Goal: Use online tool/utility: Utilize a website feature to perform a specific function

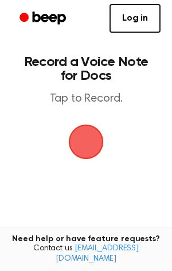
click at [85, 142] on span "button" at bounding box center [86, 142] width 32 height 32
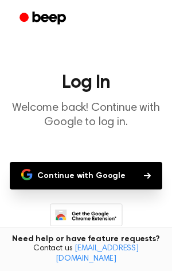
click at [107, 174] on button "Continue with Google" at bounding box center [86, 176] width 153 height 28
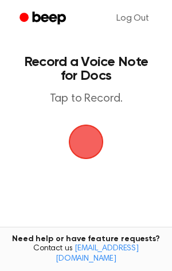
click at [83, 149] on span "button" at bounding box center [86, 141] width 39 height 39
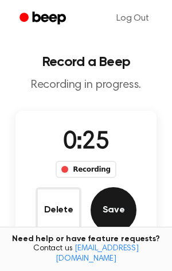
click at [123, 198] on button "Save" at bounding box center [114, 210] width 46 height 46
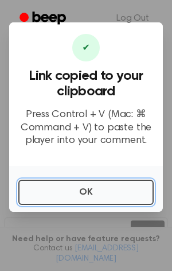
click at [138, 189] on button "OK" at bounding box center [86, 192] width 136 height 25
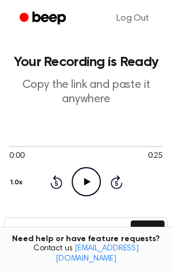
click at [85, 179] on icon at bounding box center [87, 181] width 6 height 7
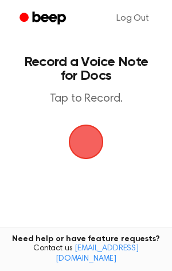
click at [102, 141] on span "button" at bounding box center [86, 142] width 32 height 32
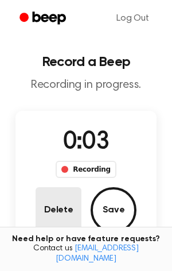
click at [45, 211] on button "Delete" at bounding box center [59, 210] width 46 height 46
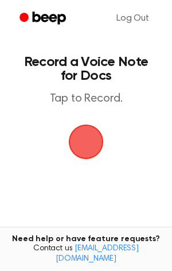
click at [71, 136] on span "button" at bounding box center [86, 142] width 32 height 32
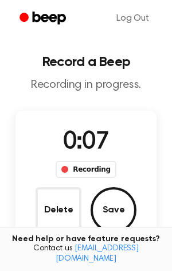
click at [60, 196] on button "Delete" at bounding box center [59, 210] width 46 height 46
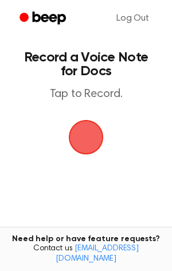
scroll to position [6, 0]
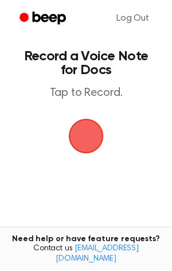
click at [93, 135] on span "button" at bounding box center [86, 136] width 32 height 32
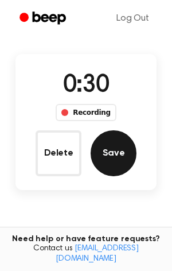
click at [115, 159] on button "Save" at bounding box center [114, 153] width 46 height 46
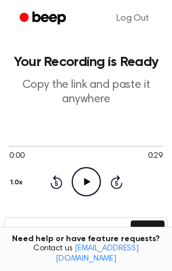
click at [82, 180] on icon "Play Audio" at bounding box center [86, 181] width 29 height 29
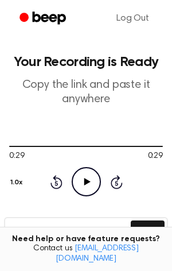
click at [88, 171] on icon "Play Audio" at bounding box center [86, 181] width 29 height 29
click at [145, 224] on button "Copy" at bounding box center [148, 231] width 34 height 21
click at [138, 233] on button "Copy" at bounding box center [148, 231] width 34 height 21
click at [160, 225] on button "Copy" at bounding box center [148, 231] width 34 height 21
click at [136, 224] on button "Copy" at bounding box center [148, 231] width 34 height 21
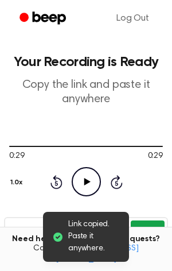
click at [136, 224] on button "Copy" at bounding box center [148, 231] width 34 height 21
click at [96, 229] on span "Link copied. Paste it anywhere." at bounding box center [94, 237] width 52 height 36
